Goal: Information Seeking & Learning: Learn about a topic

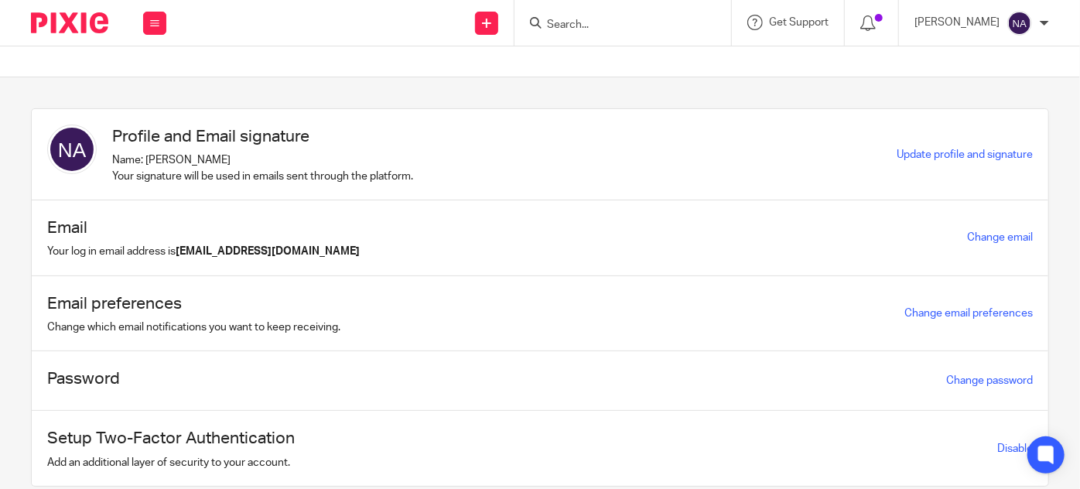
click at [593, 22] on input "Search" at bounding box center [615, 26] width 139 height 14
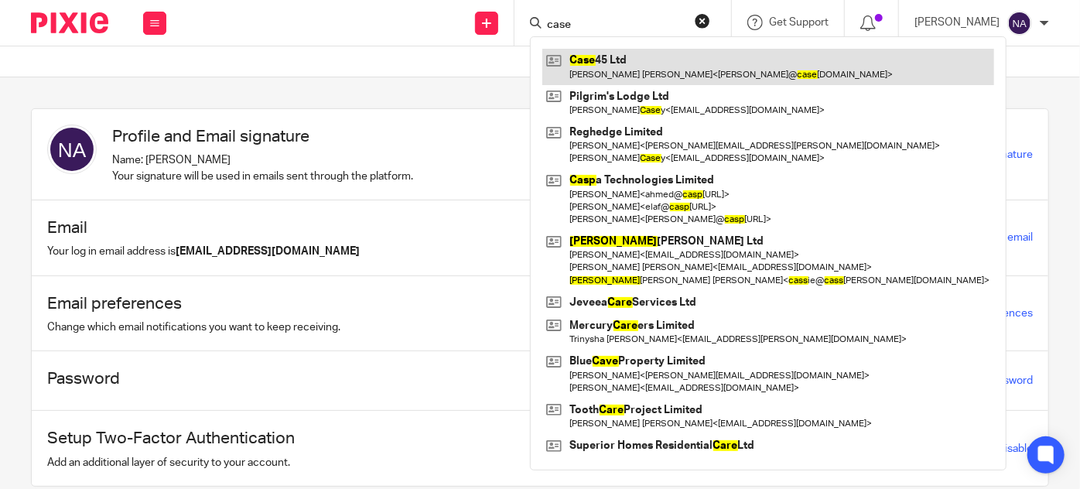
type input "case"
click at [679, 69] on link at bounding box center [769, 67] width 452 height 36
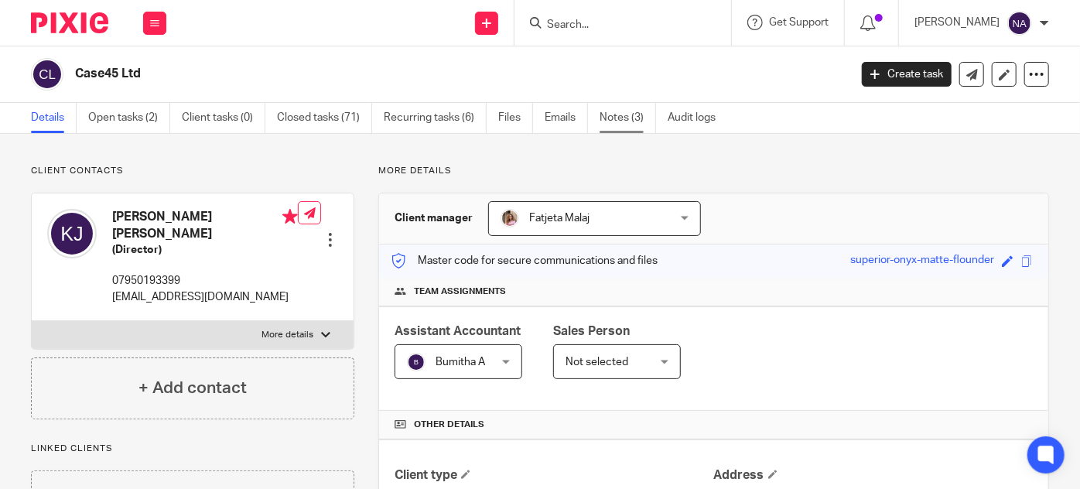
click at [640, 120] on link "Notes (3)" at bounding box center [628, 118] width 56 height 30
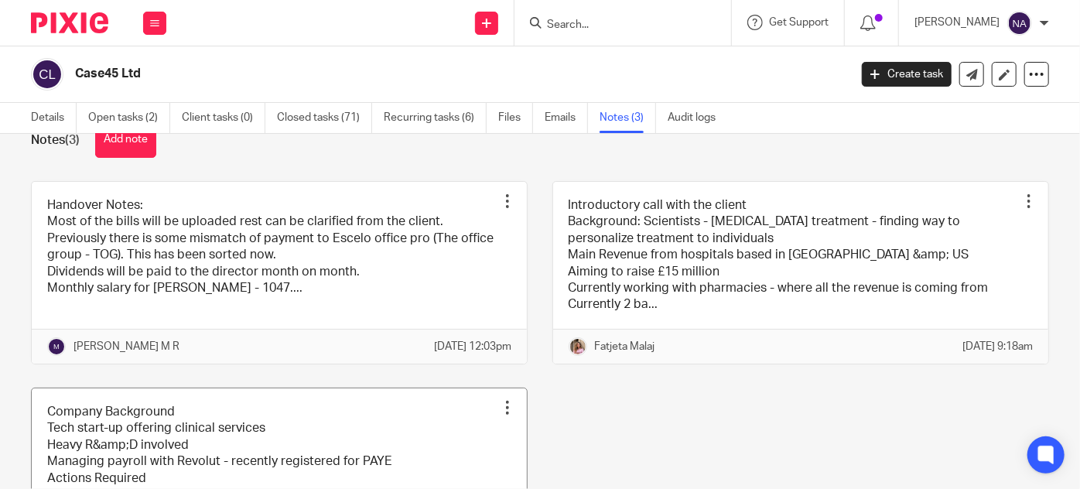
scroll to position [14, 0]
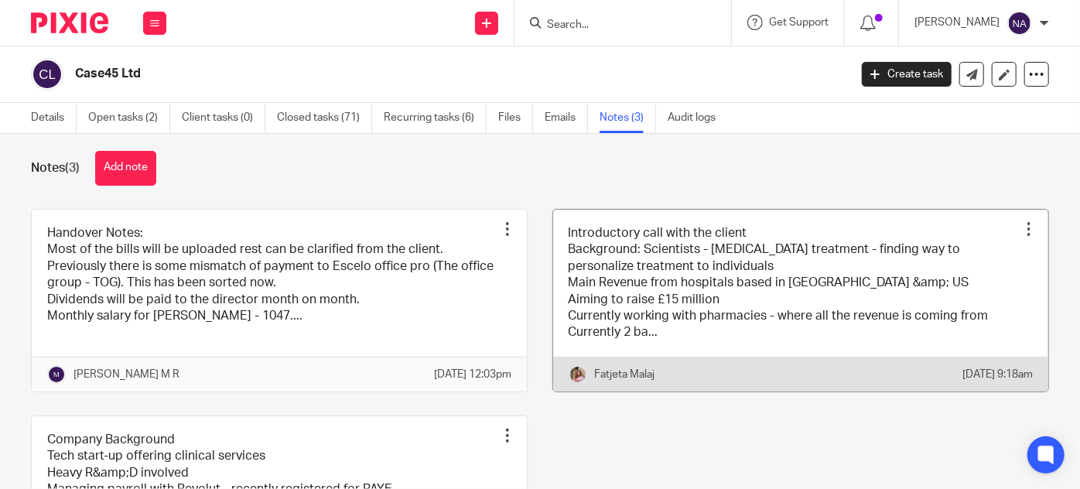
click at [635, 286] on link at bounding box center [800, 301] width 495 height 182
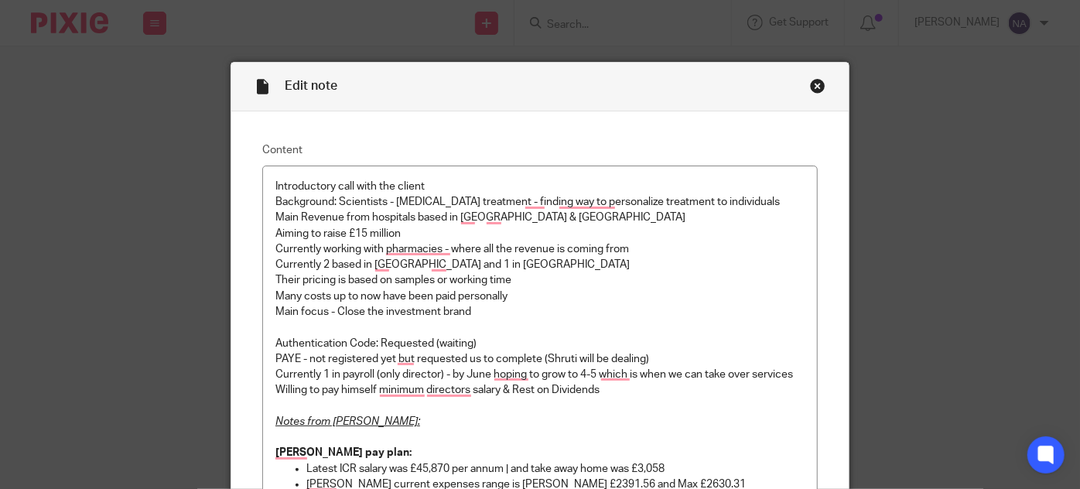
click at [813, 91] on div "Close this dialog window" at bounding box center [817, 85] width 15 height 15
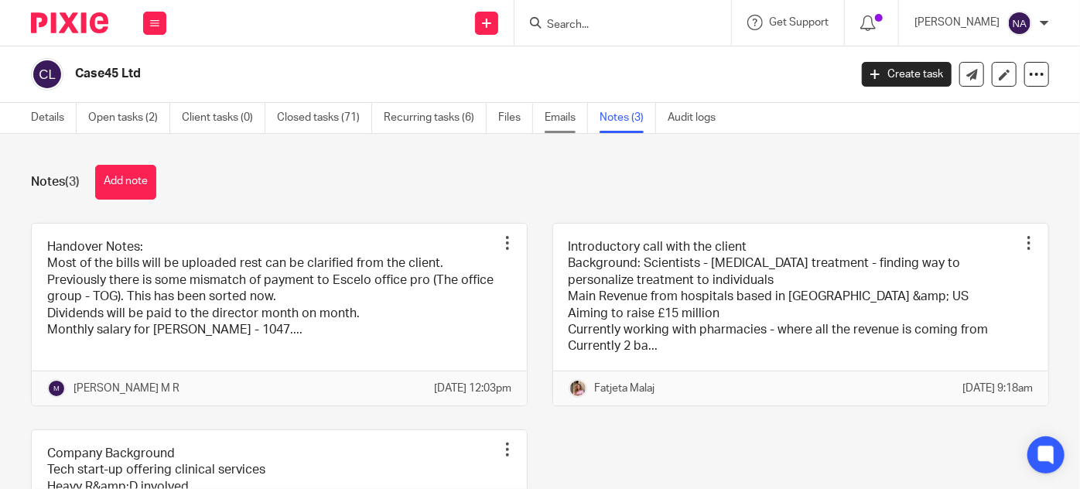
click at [554, 119] on link "Emails" at bounding box center [566, 118] width 43 height 30
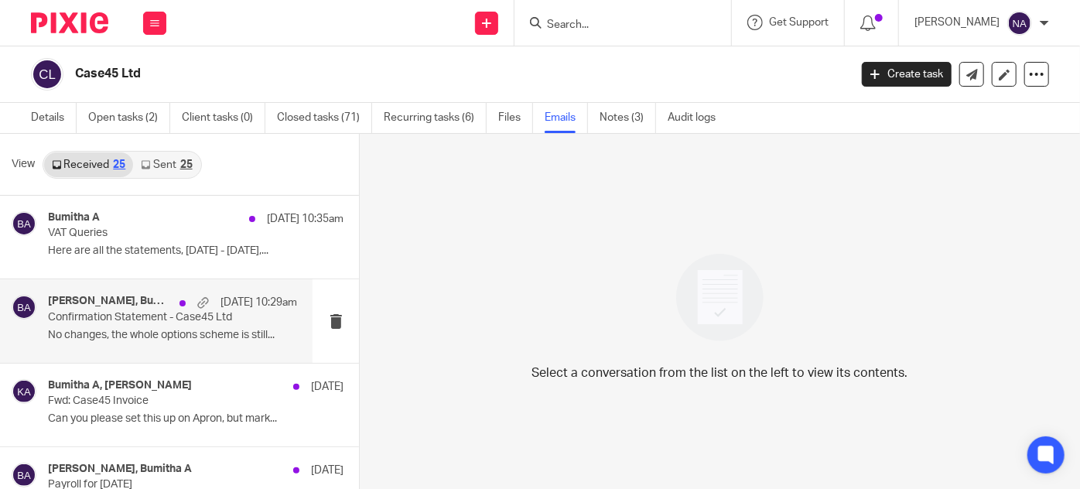
click at [162, 313] on p "Confirmation Statement - Case45 Ltd" at bounding box center [148, 317] width 200 height 13
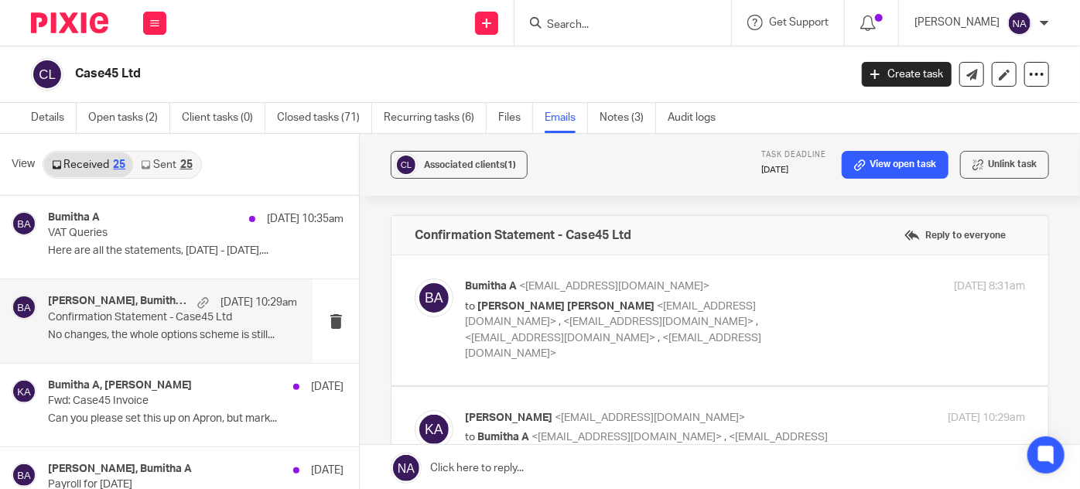
click at [539, 330] on p "to Khalid Abdul Jabbar <khalid@case45.com> , <fatjeta@riseaccounting.co.uk> , <…" at bounding box center [651, 330] width 373 height 63
checkbox input "true"
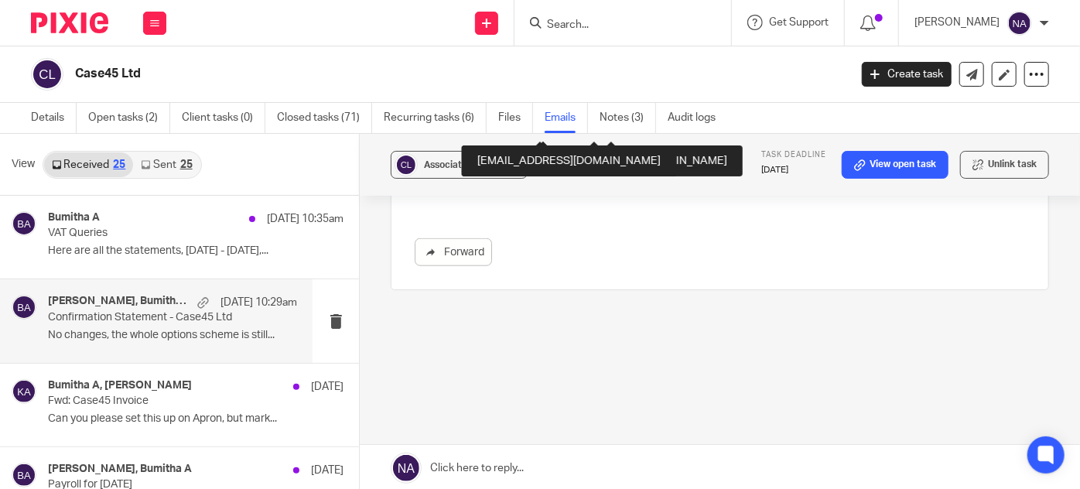
scroll to position [2, 0]
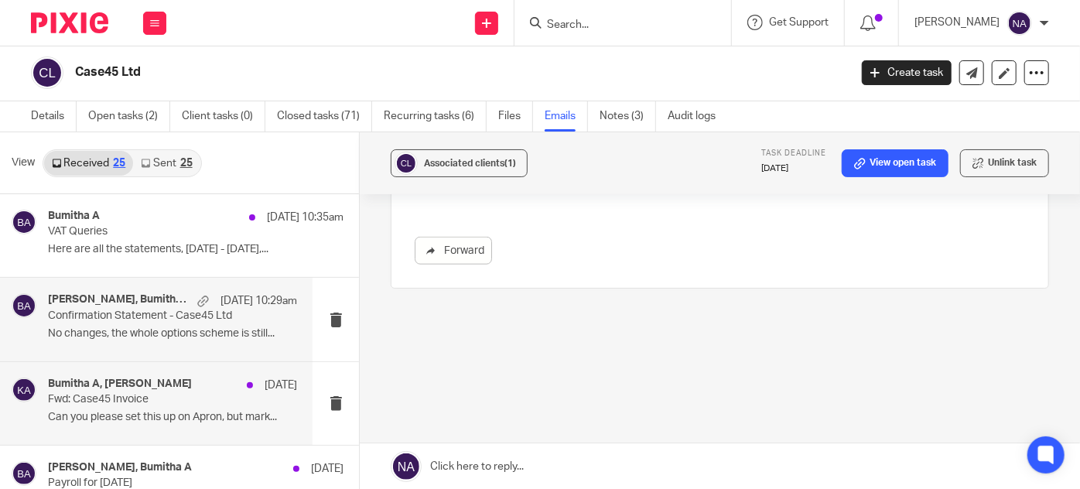
click at [160, 393] on p "Fwd: Case45 Invoice" at bounding box center [148, 399] width 200 height 13
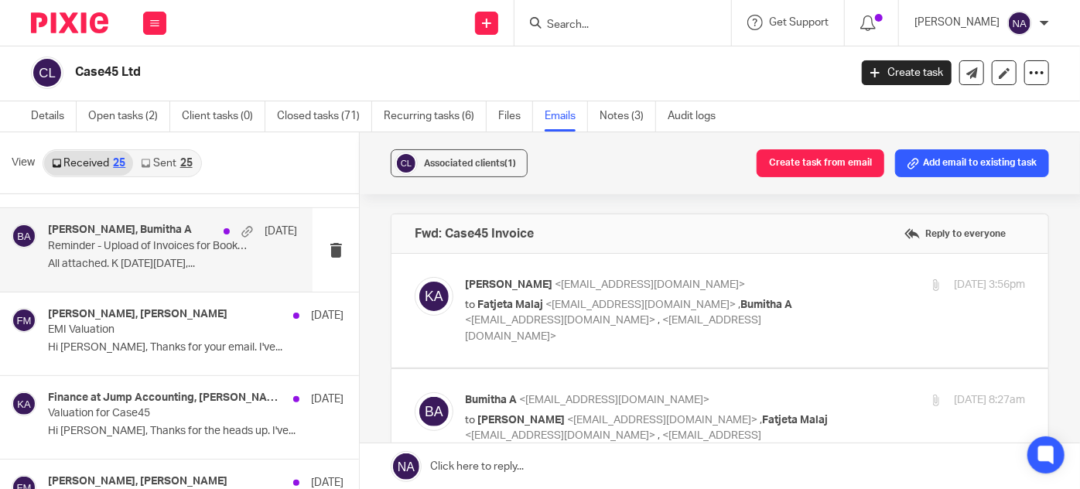
scroll to position [715, 0]
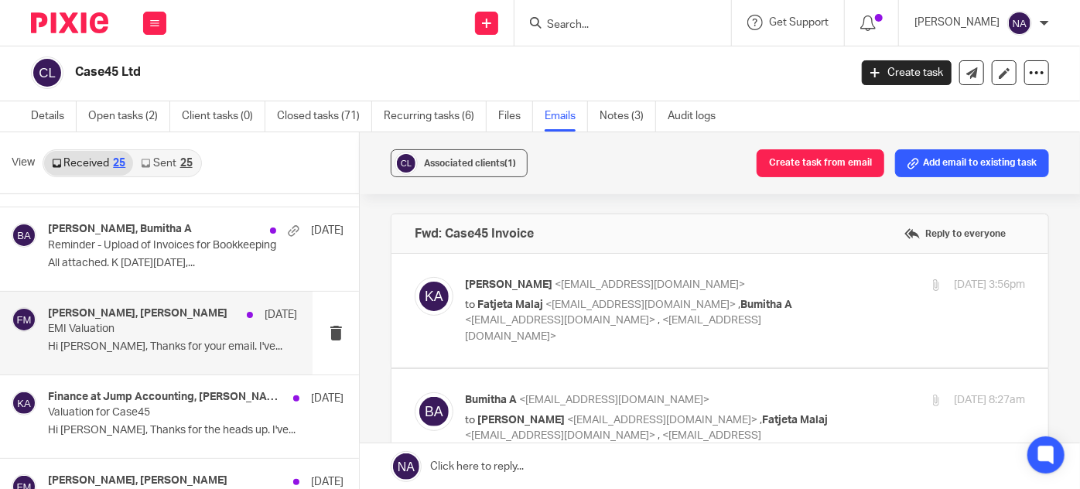
click at [167, 333] on div "Fatjeta Malaj, Khalid AbdulJabbar 2 Jul EMI Valuation Hi Khalid, Thanks for you…" at bounding box center [172, 333] width 249 height 52
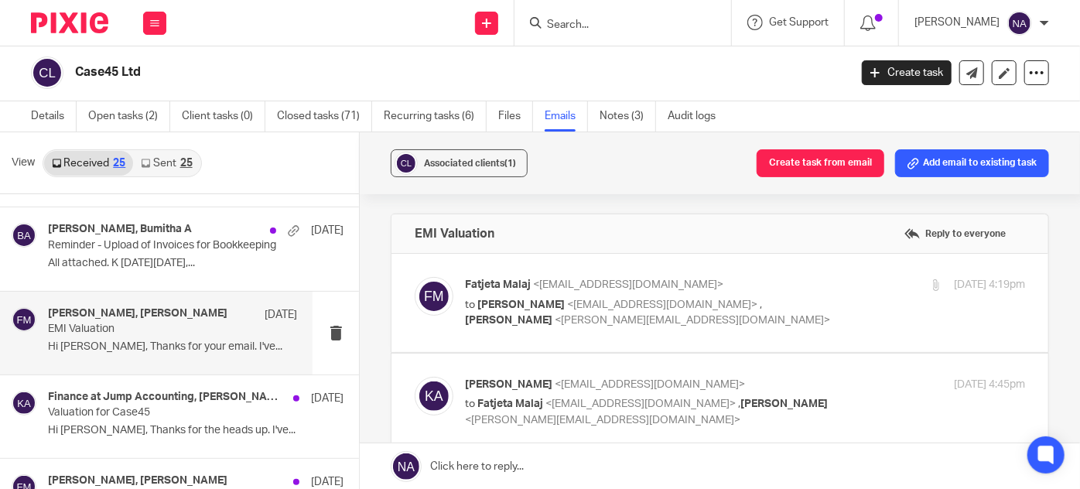
scroll to position [0, 0]
click at [524, 305] on span "[PERSON_NAME]" at bounding box center [521, 305] width 87 height 11
checkbox input "true"
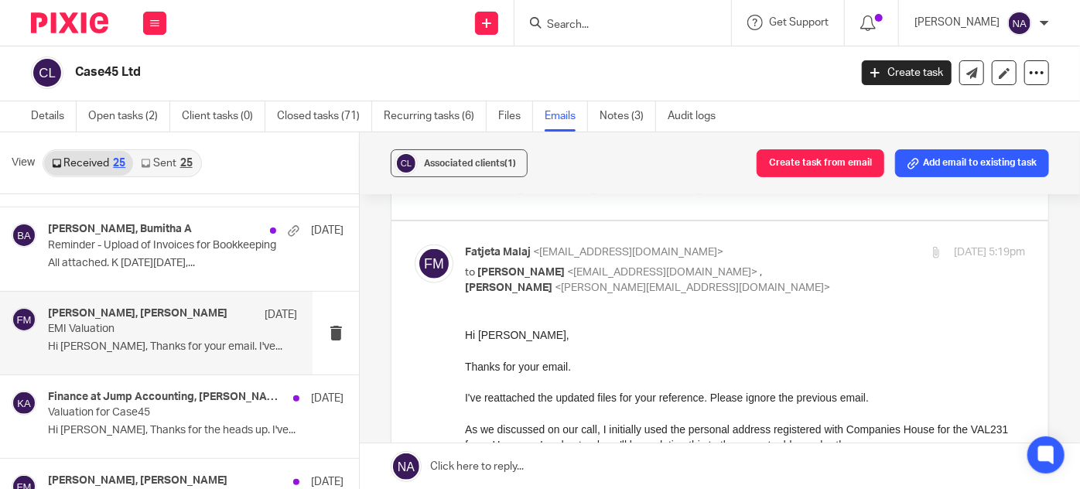
scroll to position [939, 0]
click at [557, 195] on p "to Fatjeta Malaj <fatjeta@jumpaccounting.co.uk> , Subhashree Sadasivan <subhash…" at bounding box center [651, 179] width 373 height 32
checkbox input "true"
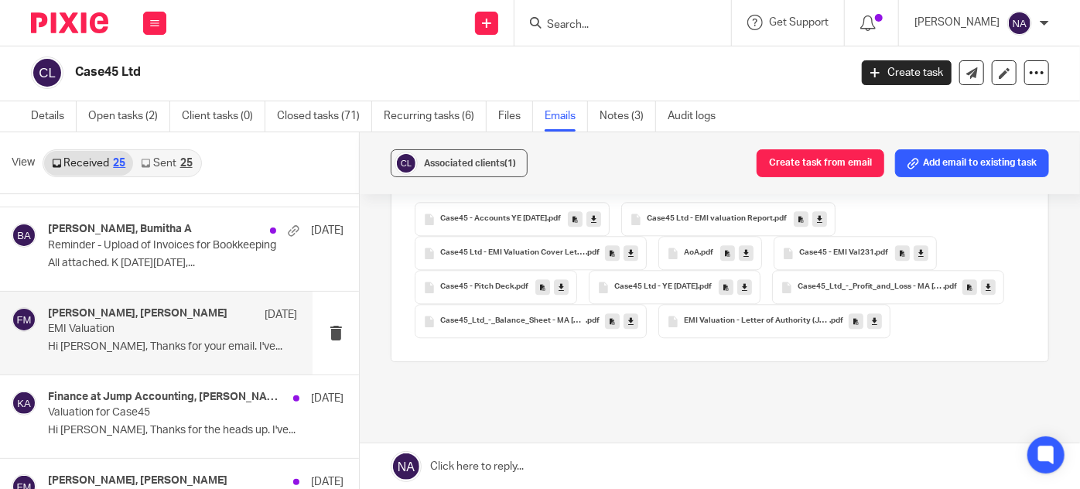
scroll to position [2138, 0]
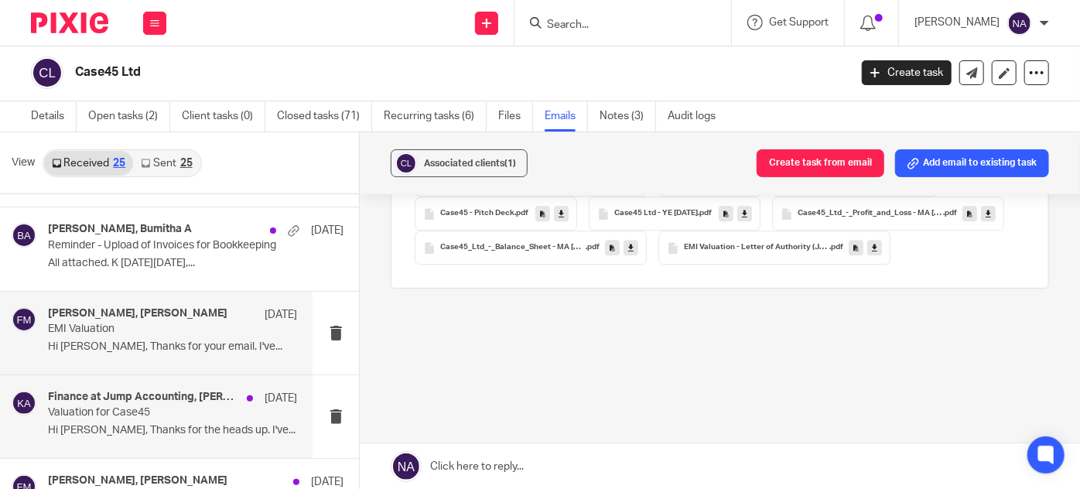
click at [190, 410] on p "Valuation for Case45" at bounding box center [148, 412] width 200 height 13
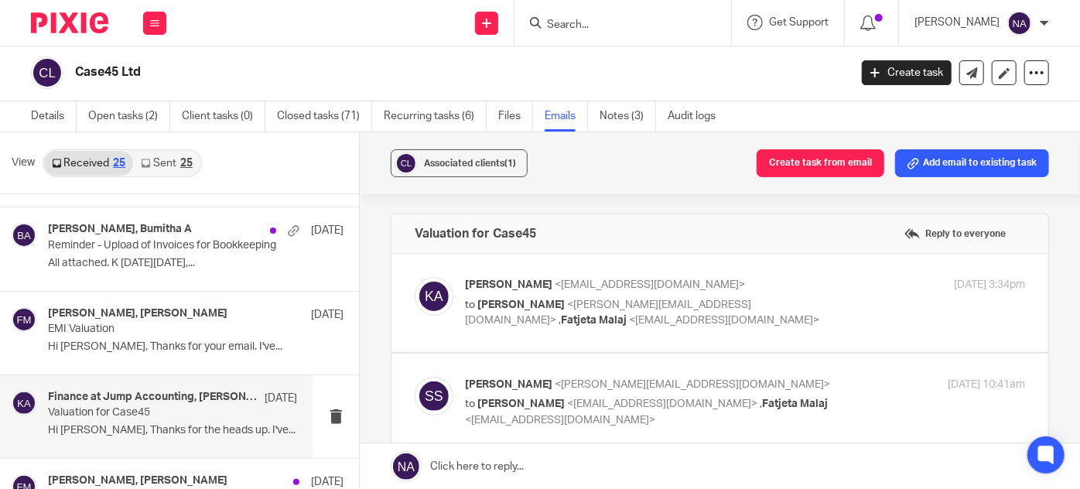
scroll to position [0, 0]
click at [516, 340] on label at bounding box center [720, 303] width 657 height 98
click at [415, 277] on input "checkbox" at bounding box center [414, 276] width 1 height 1
checkbox input "true"
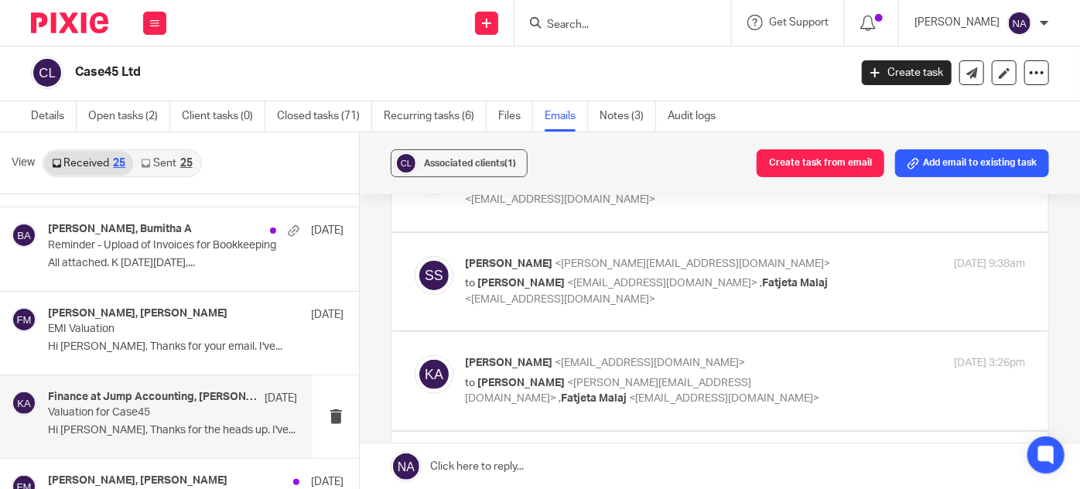
scroll to position [372, 0]
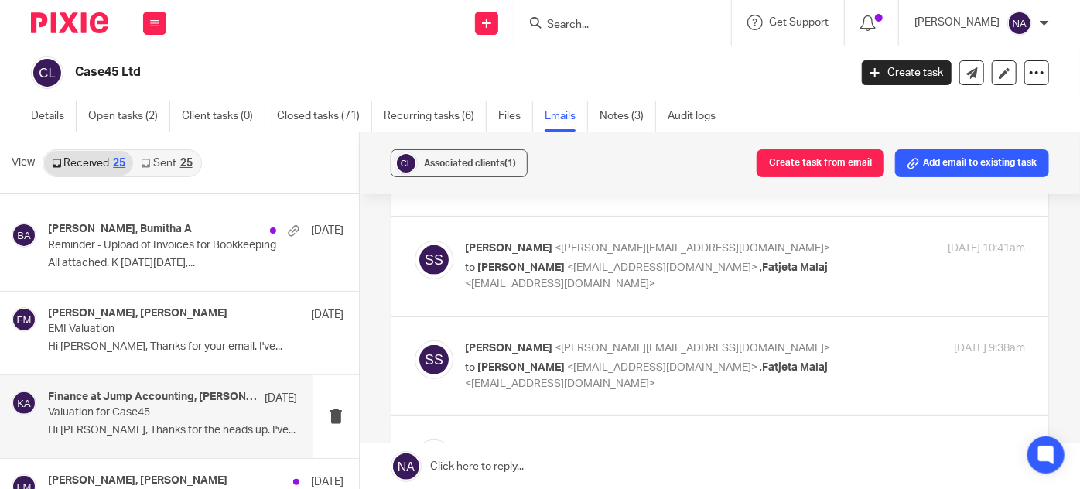
click at [583, 262] on span "<khalid@case45.com>" at bounding box center [662, 267] width 190 height 11
checkbox input "true"
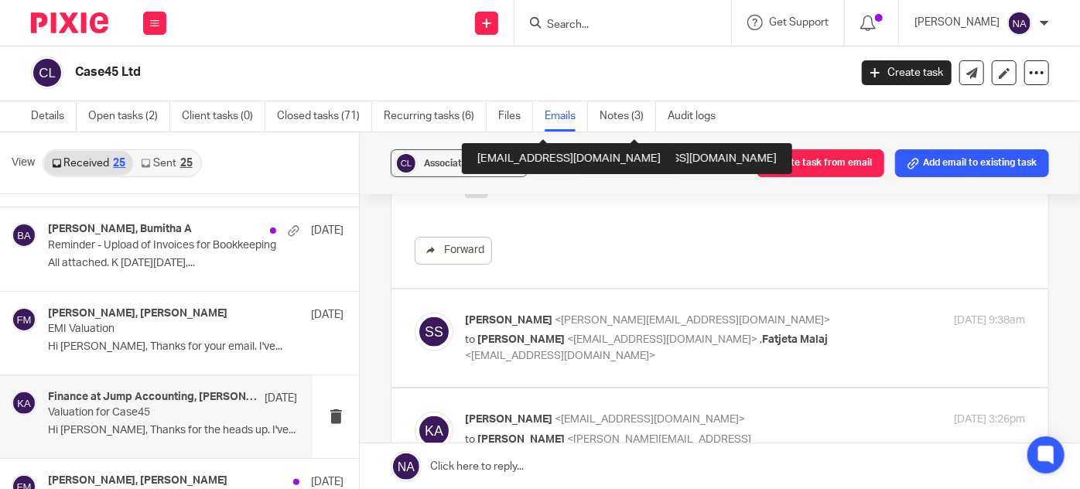
scroll to position [894, 0]
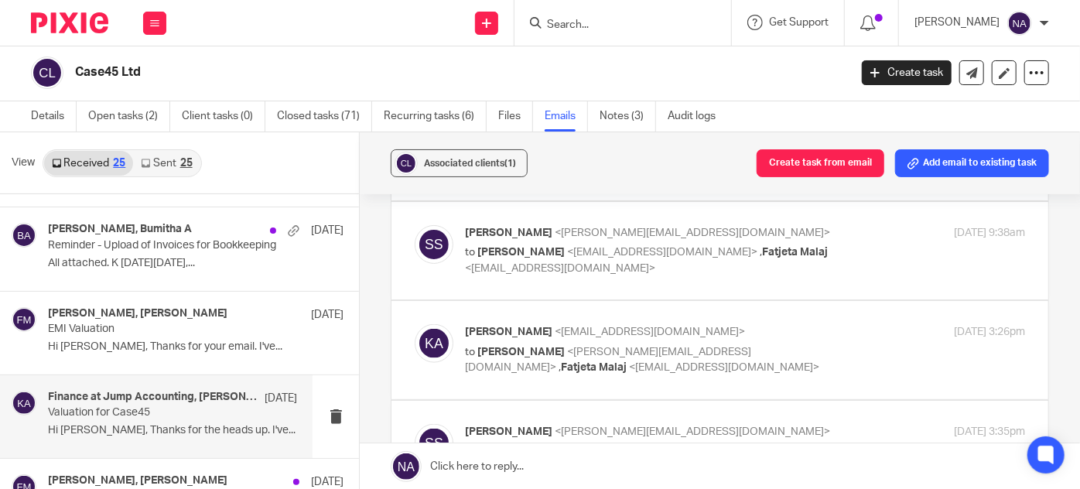
click at [543, 247] on span "[PERSON_NAME]" at bounding box center [521, 252] width 87 height 11
checkbox input "true"
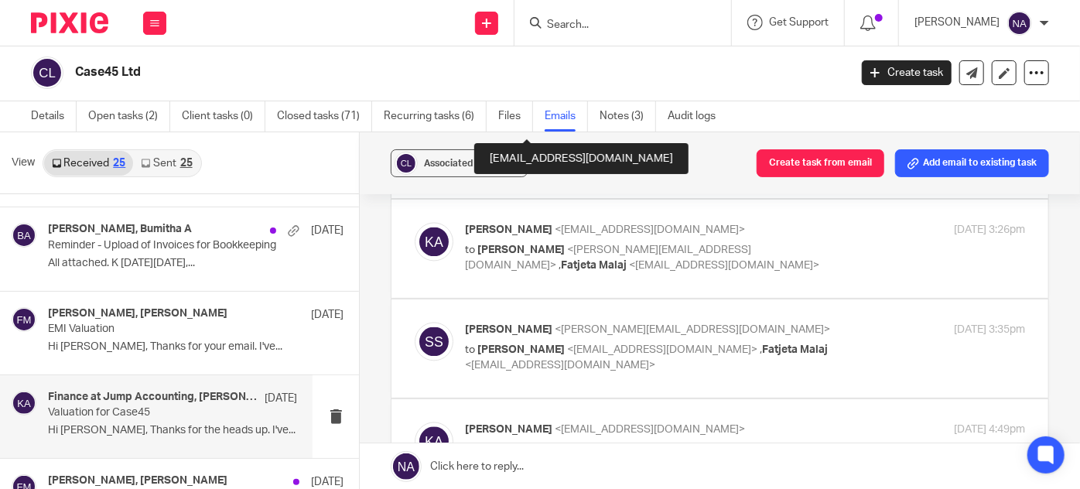
scroll to position [1589, 0]
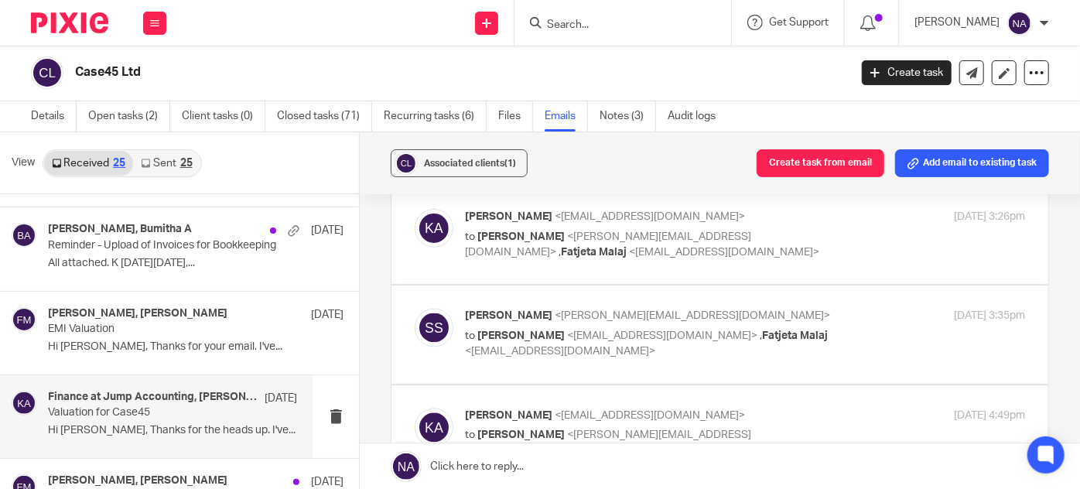
click at [570, 262] on label at bounding box center [720, 235] width 657 height 98
click at [415, 209] on input "checkbox" at bounding box center [414, 208] width 1 height 1
checkbox input "true"
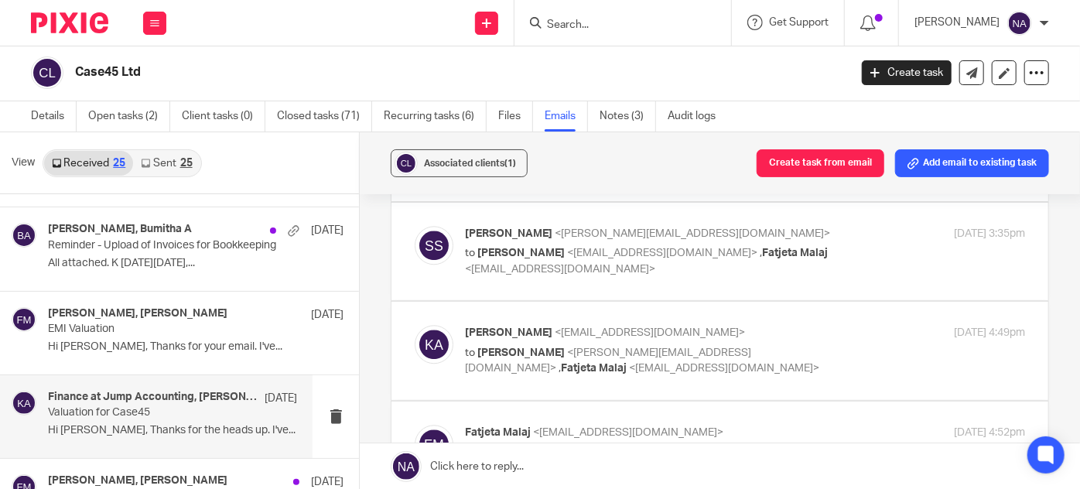
scroll to position [1941, 0]
click at [553, 254] on p "to Khalid AbdulJabbar <khalid@case45.com> , Fatjeta Malaj <fatjeta@jumpaccounti…" at bounding box center [651, 259] width 373 height 32
checkbox input "true"
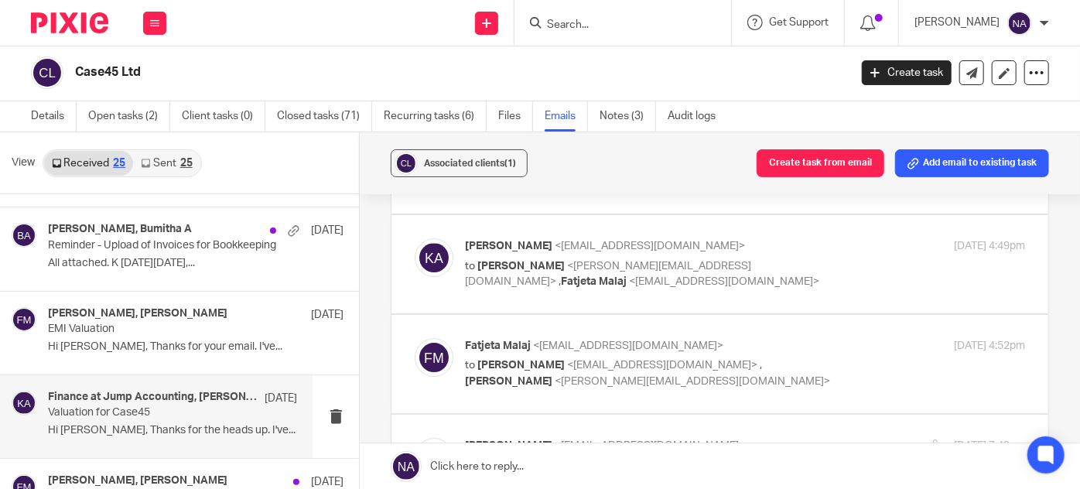
scroll to position [2488, 0]
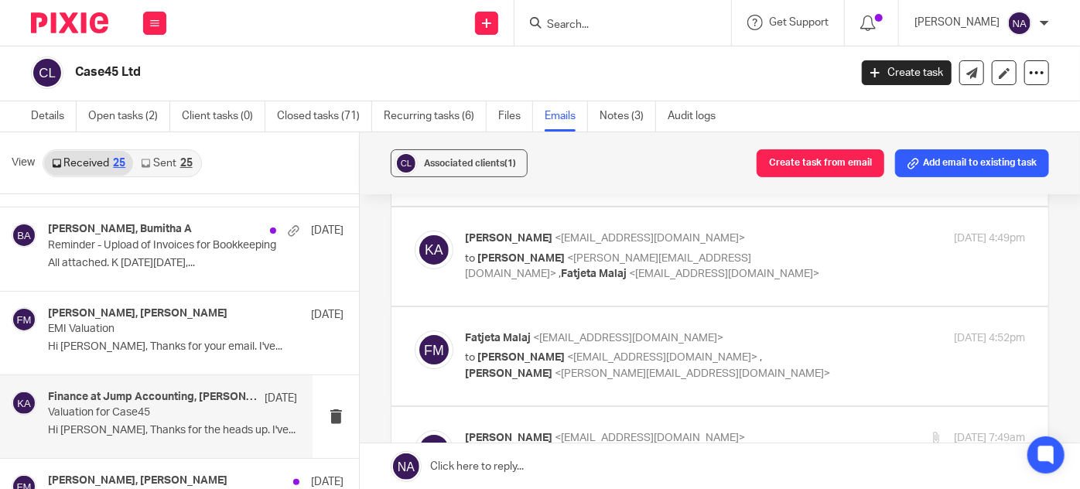
click at [561, 269] on span "Fatjeta Malaj" at bounding box center [594, 274] width 66 height 11
checkbox input "true"
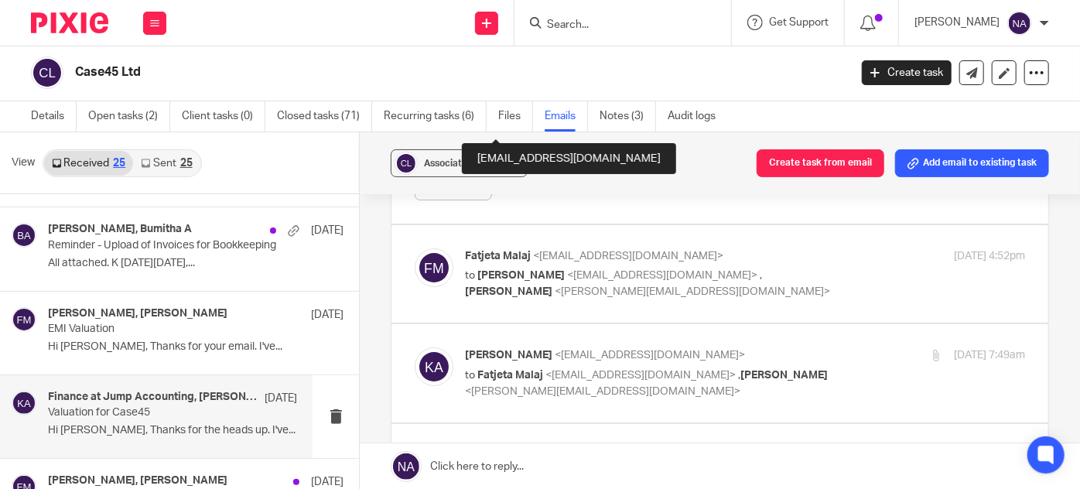
scroll to position [2797, 0]
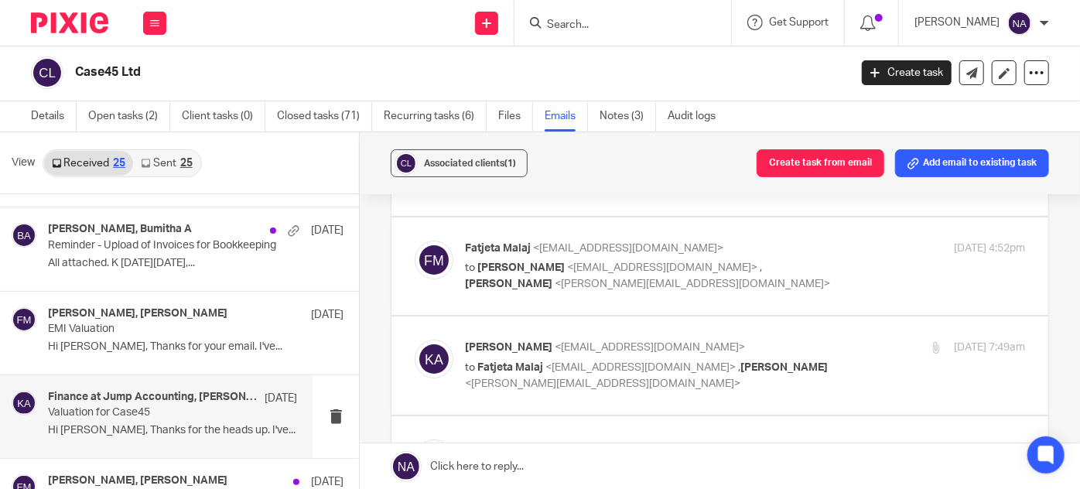
click at [528, 297] on label at bounding box center [720, 266] width 657 height 98
click at [415, 241] on input "checkbox" at bounding box center [414, 240] width 1 height 1
checkbox input "true"
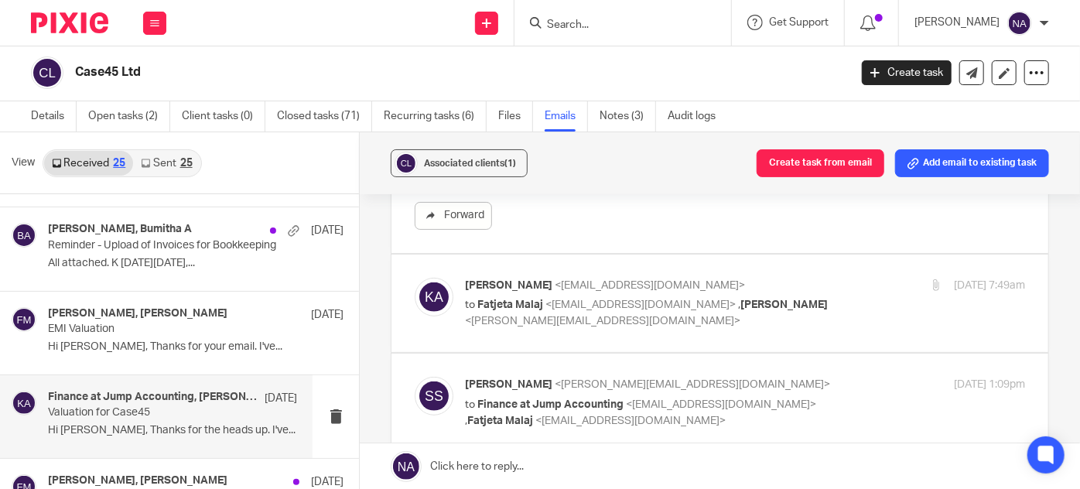
scroll to position [3335, 0]
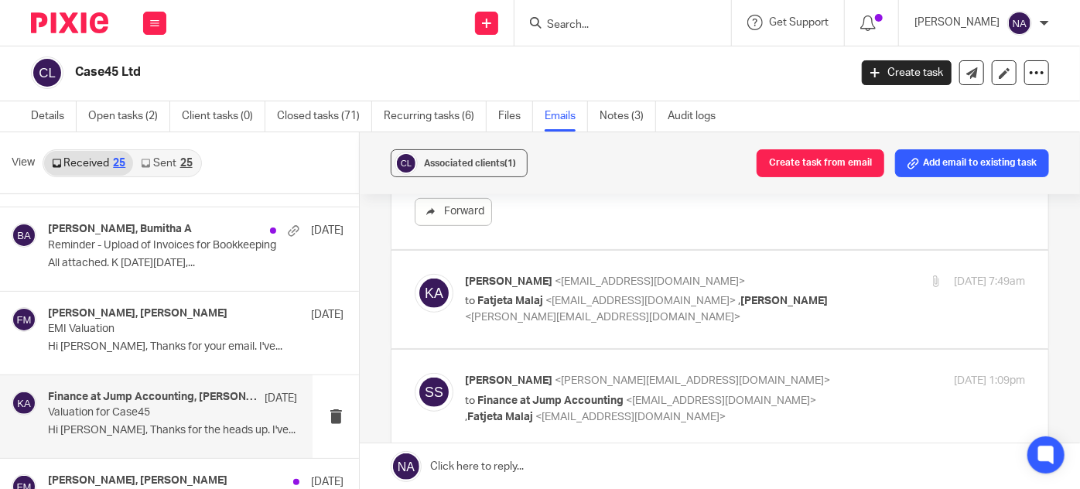
click at [741, 306] on span "Subhashree Sadasivan" at bounding box center [784, 301] width 87 height 11
checkbox input "true"
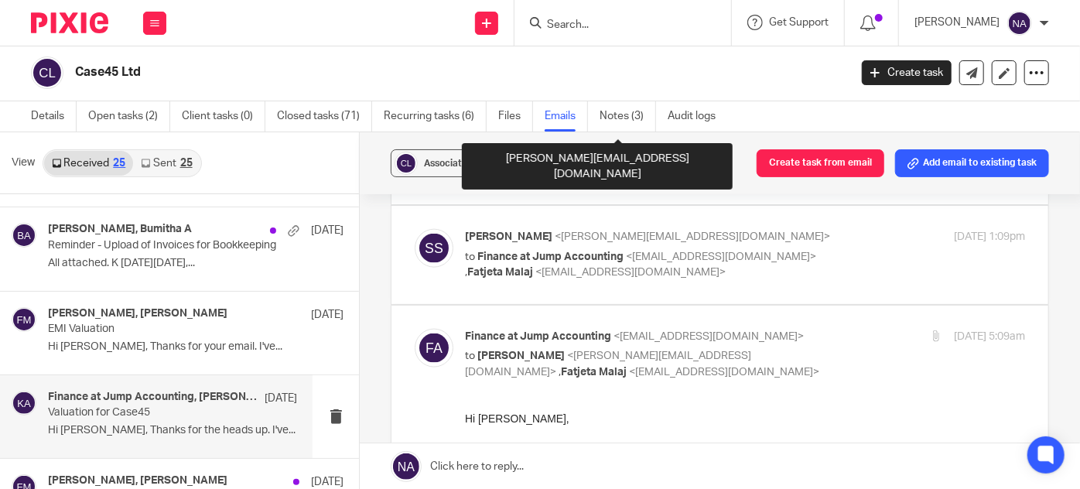
scroll to position [4006, 0]
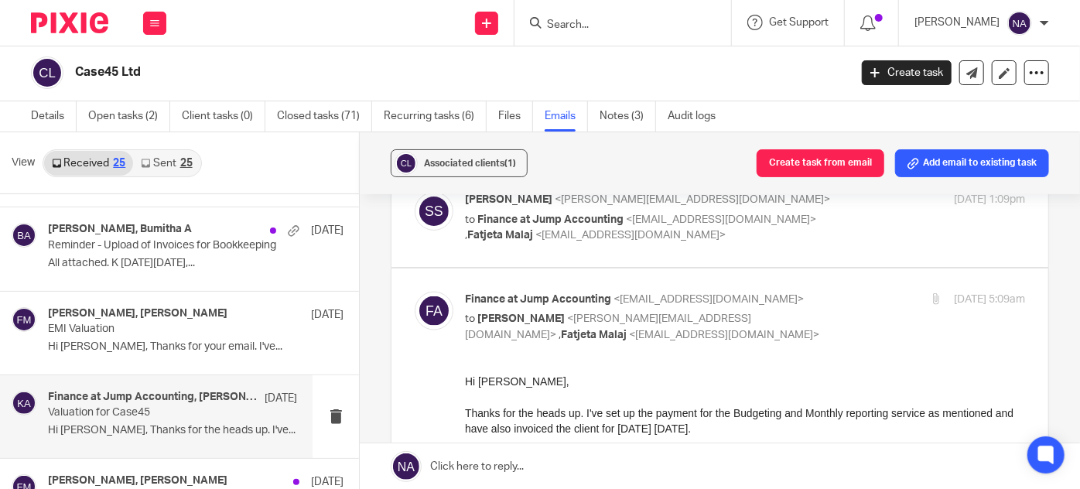
click at [551, 235] on span "<fatjeta@jumpaccounting.co.uk>" at bounding box center [631, 235] width 190 height 11
checkbox input "true"
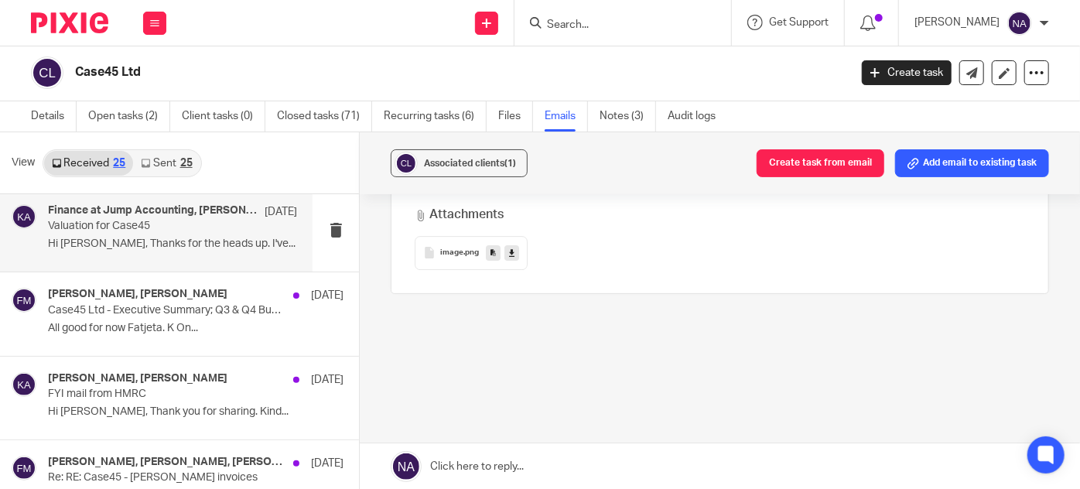
scroll to position [903, 0]
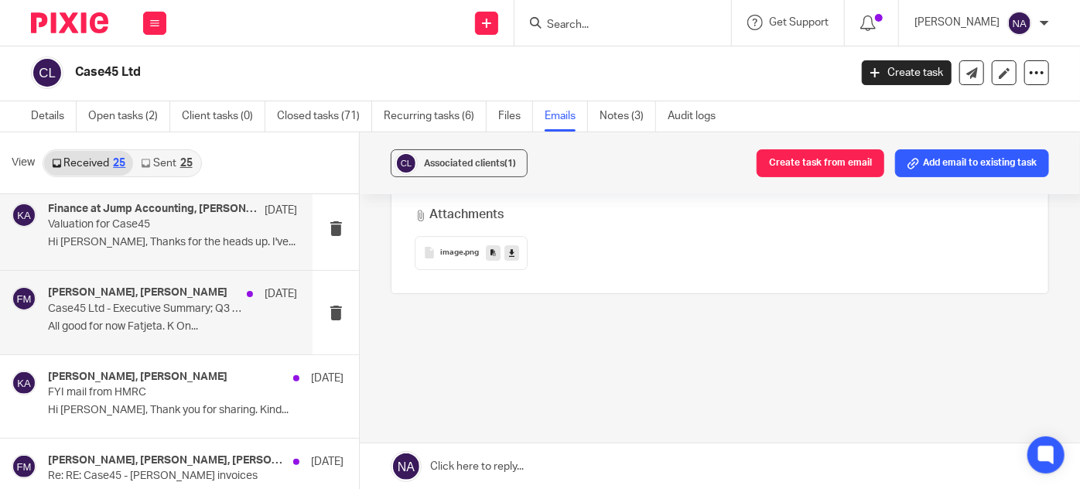
click at [172, 333] on div "Khalid AbdulJabbar, Fatjeta Malaj 1 Jul Case45 Ltd - Executive Summary; Q3 & Q4…" at bounding box center [172, 312] width 249 height 52
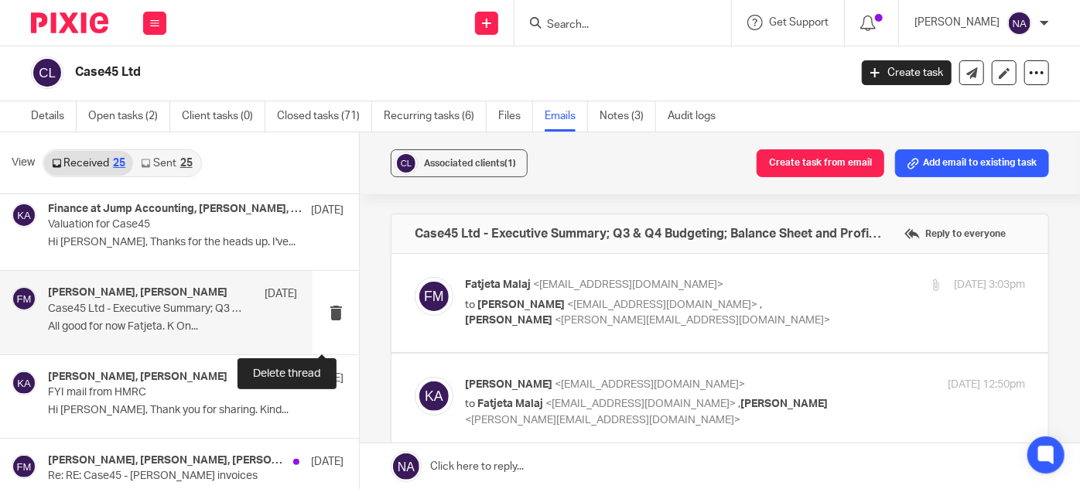
scroll to position [0, 0]
click at [555, 320] on span "<subhashree@jumpaccounting.co.uk>" at bounding box center [693, 320] width 276 height 11
checkbox input "true"
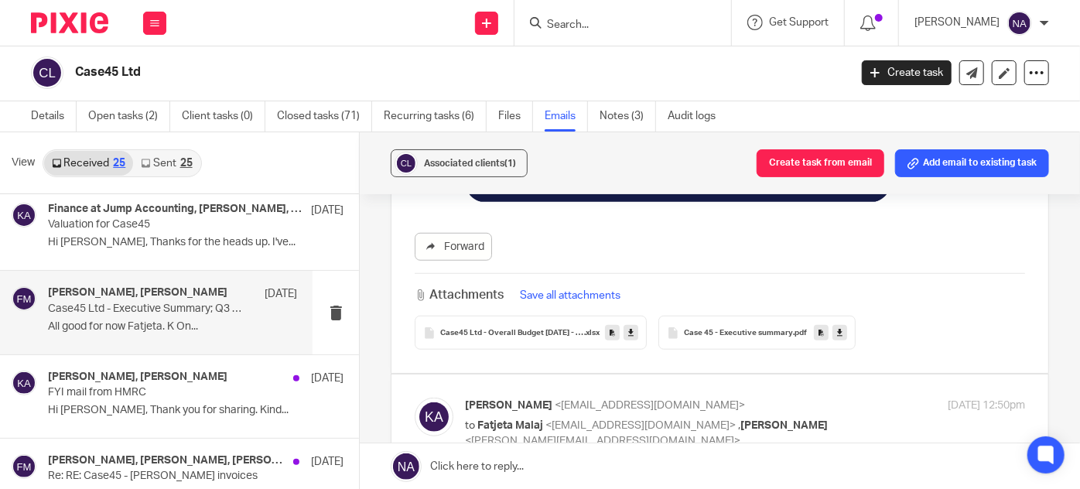
scroll to position [631, 0]
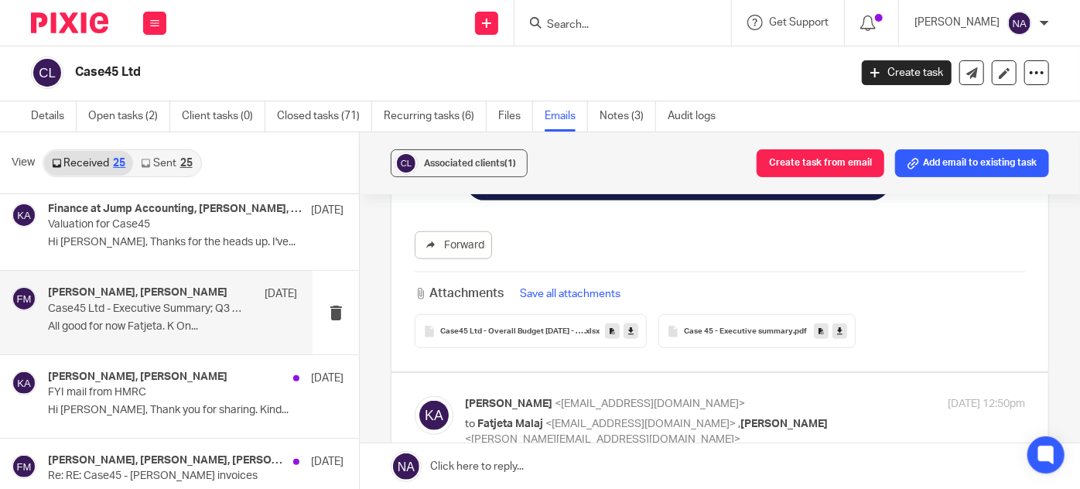
click at [539, 327] on span "Case45 Ltd - Overall Budget Jul - Dec 2025 1" at bounding box center [512, 331] width 144 height 9
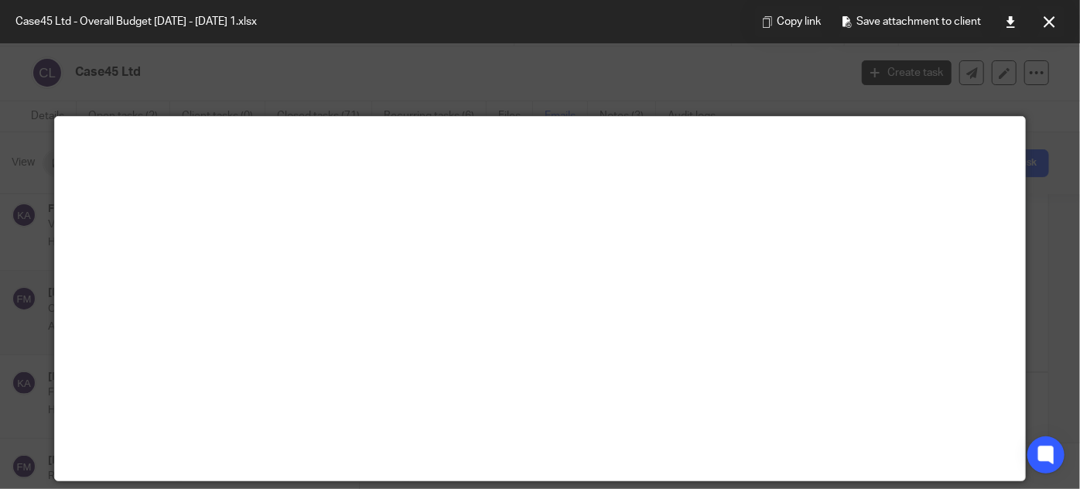
click at [758, 92] on div at bounding box center [540, 244] width 1080 height 489
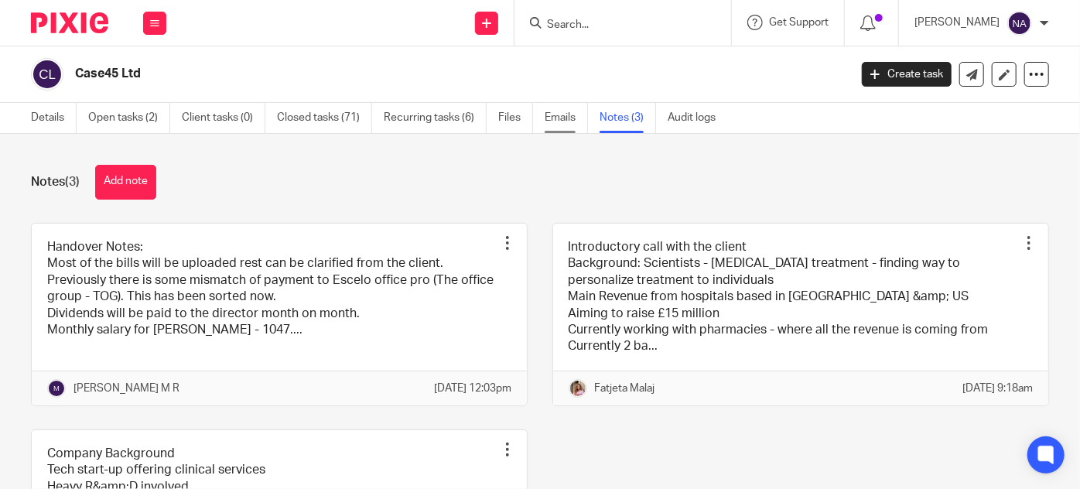
click at [561, 122] on link "Emails" at bounding box center [566, 118] width 43 height 30
